Goal: Task Accomplishment & Management: Use online tool/utility

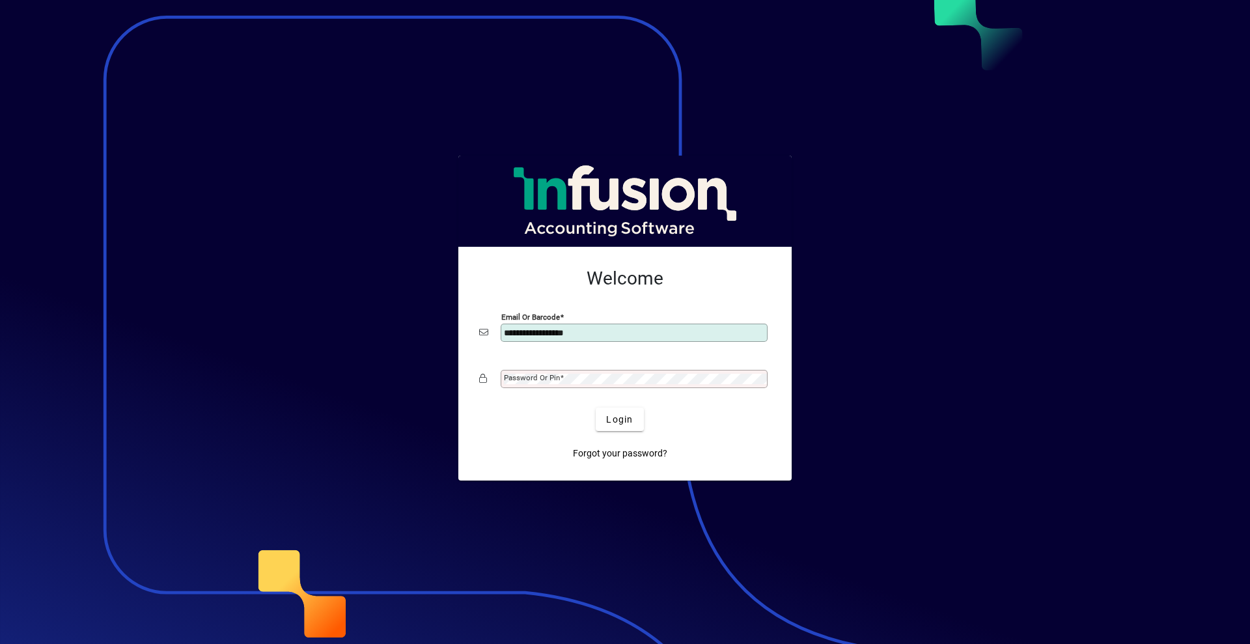
type input "**********"
click at [624, 419] on span "Login" at bounding box center [619, 420] width 27 height 14
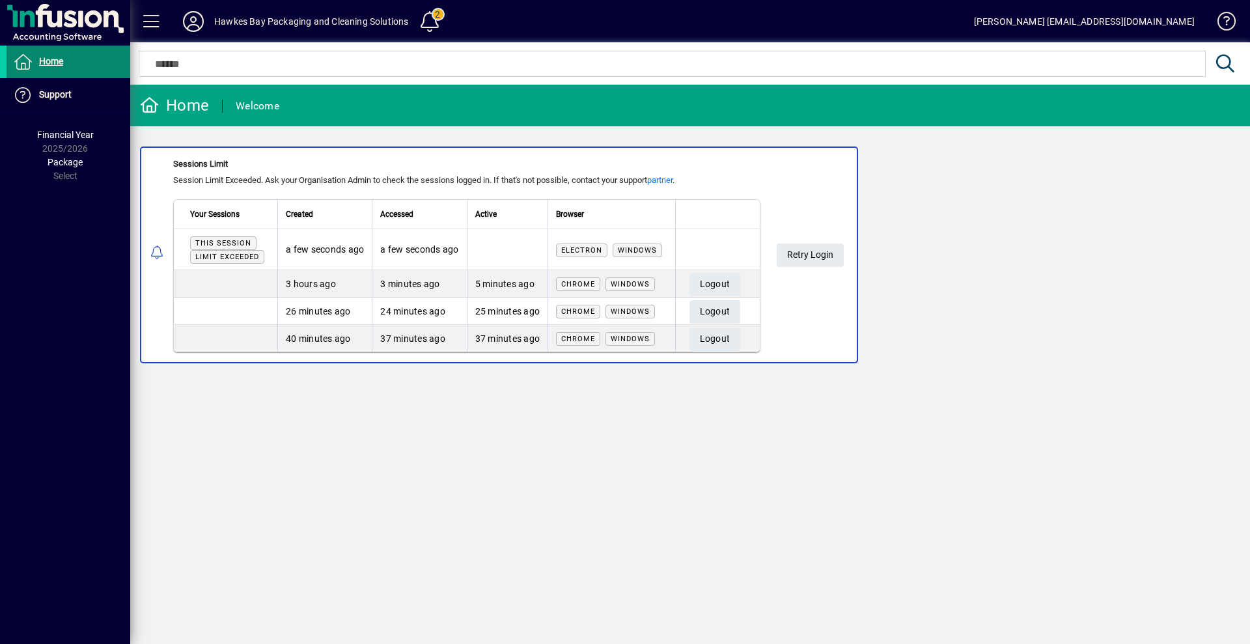
click at [51, 61] on span "Home" at bounding box center [51, 61] width 24 height 10
click at [815, 256] on span "Retry Login" at bounding box center [810, 254] width 46 height 21
